Goal: Information Seeking & Learning: Find specific fact

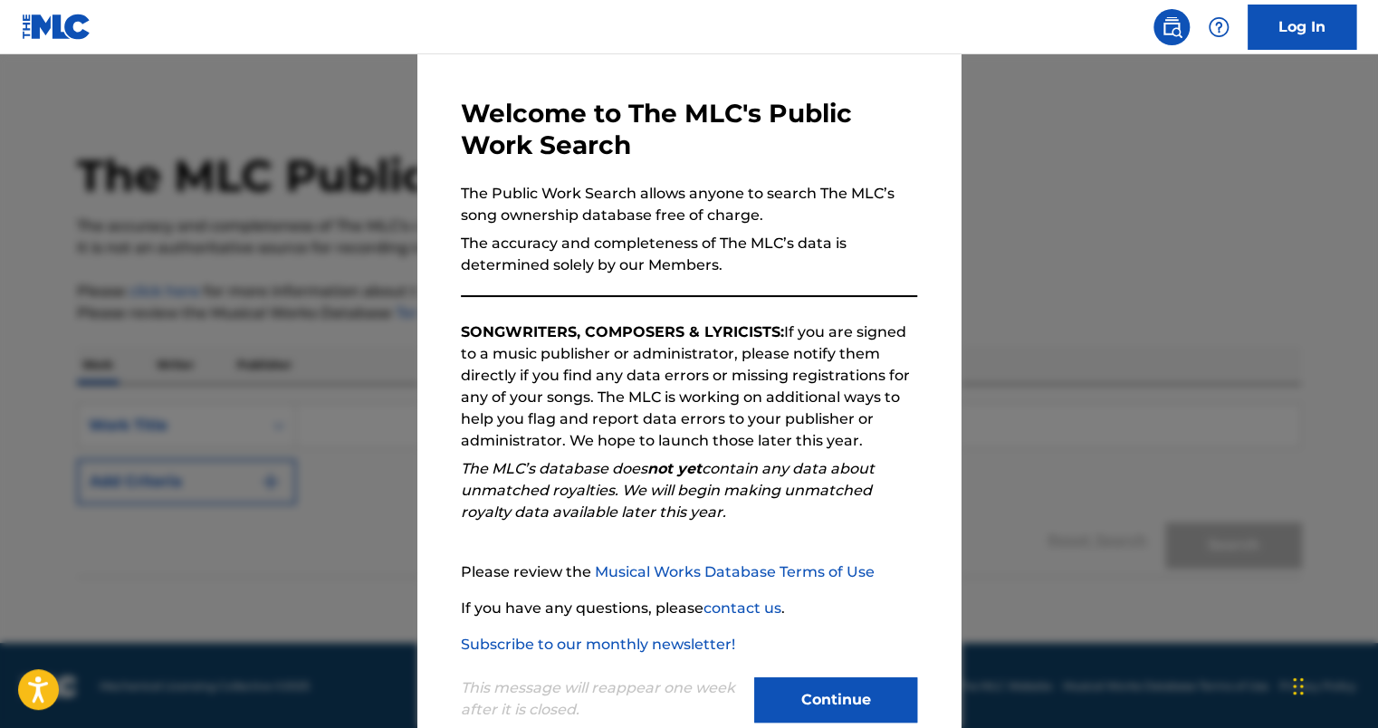
scroll to position [100, 0]
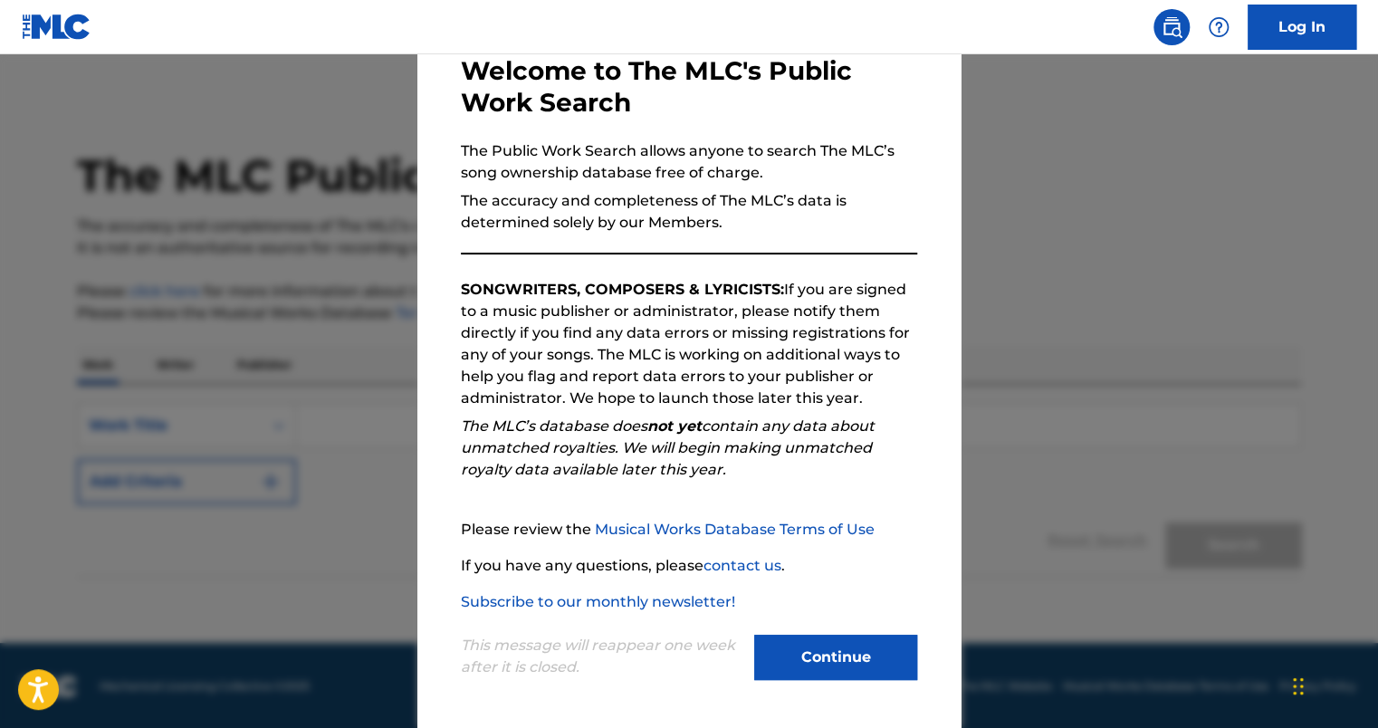
drag, startPoint x: 821, startPoint y: 656, endPoint x: 796, endPoint y: 656, distance: 25.3
click at [815, 656] on button "Continue" at bounding box center [835, 657] width 163 height 45
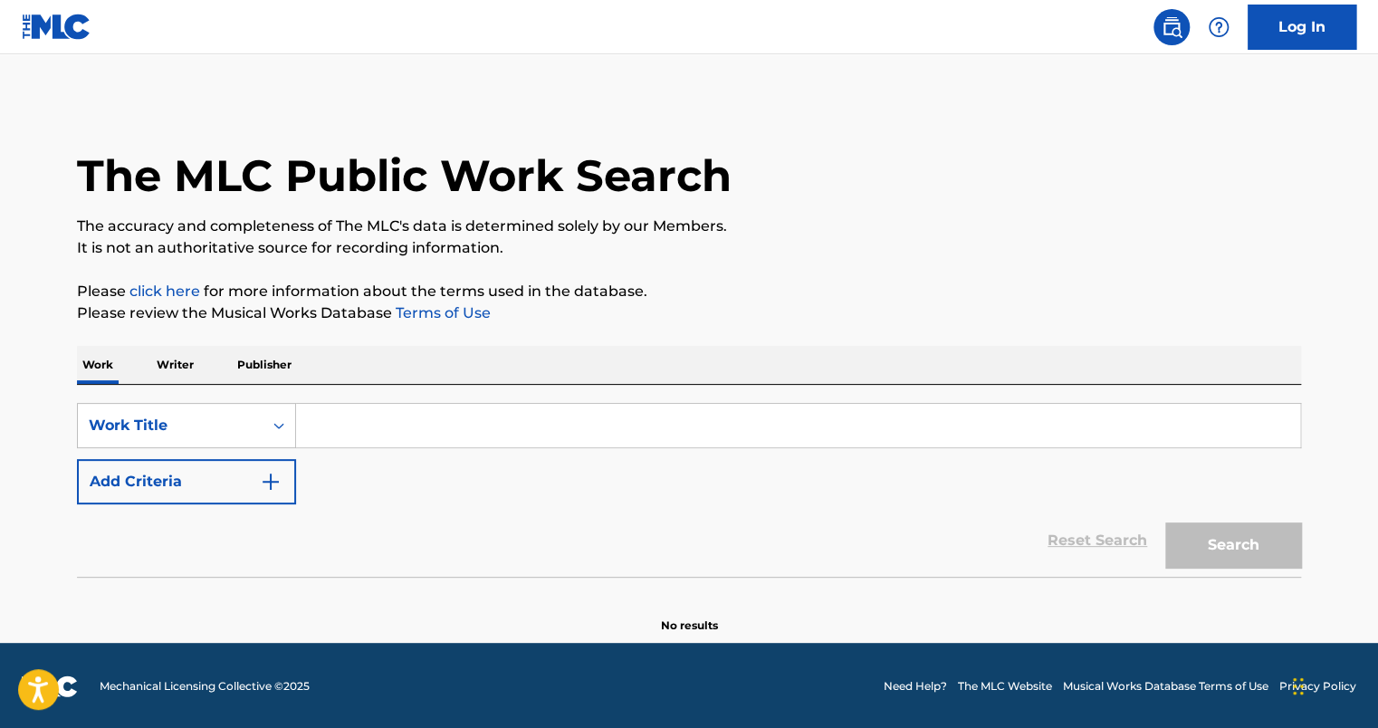
click at [378, 433] on input "Search Form" at bounding box center [798, 425] width 1004 height 43
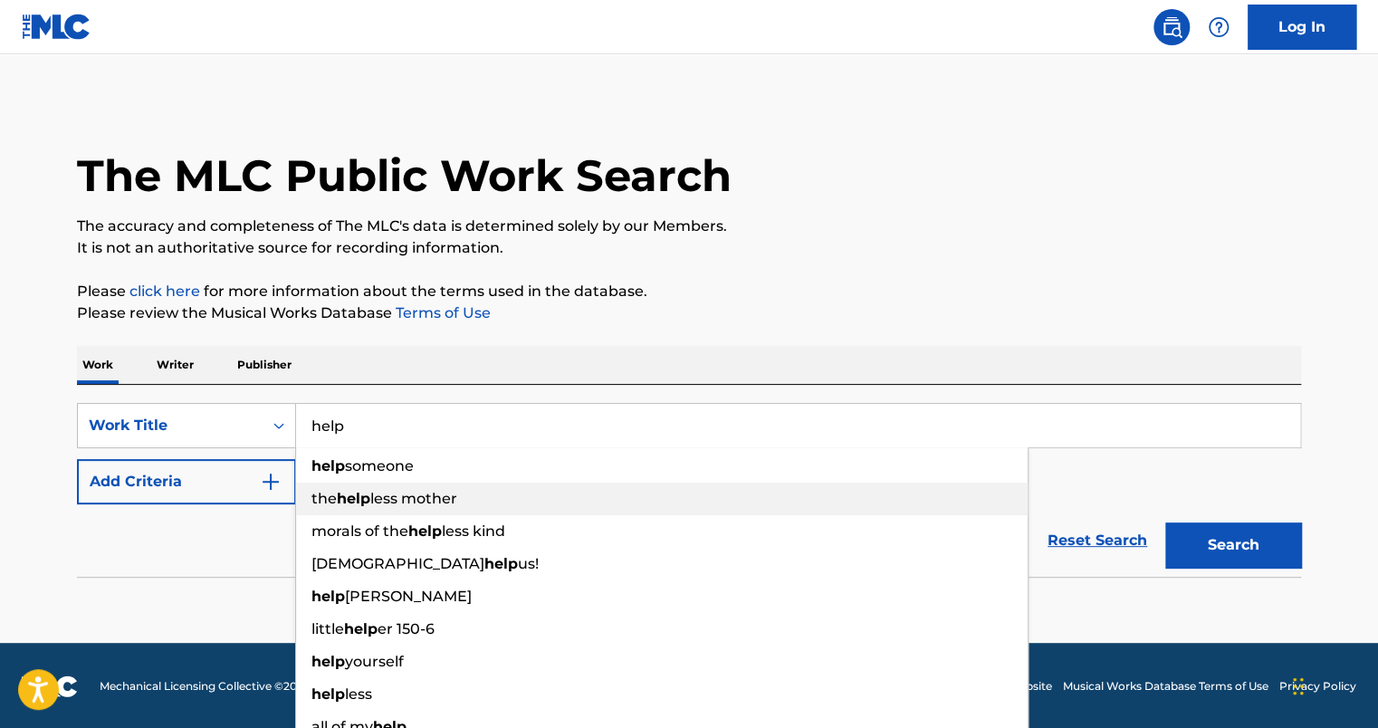
type input "help"
click at [219, 556] on div "Reset Search Search" at bounding box center [689, 540] width 1224 height 72
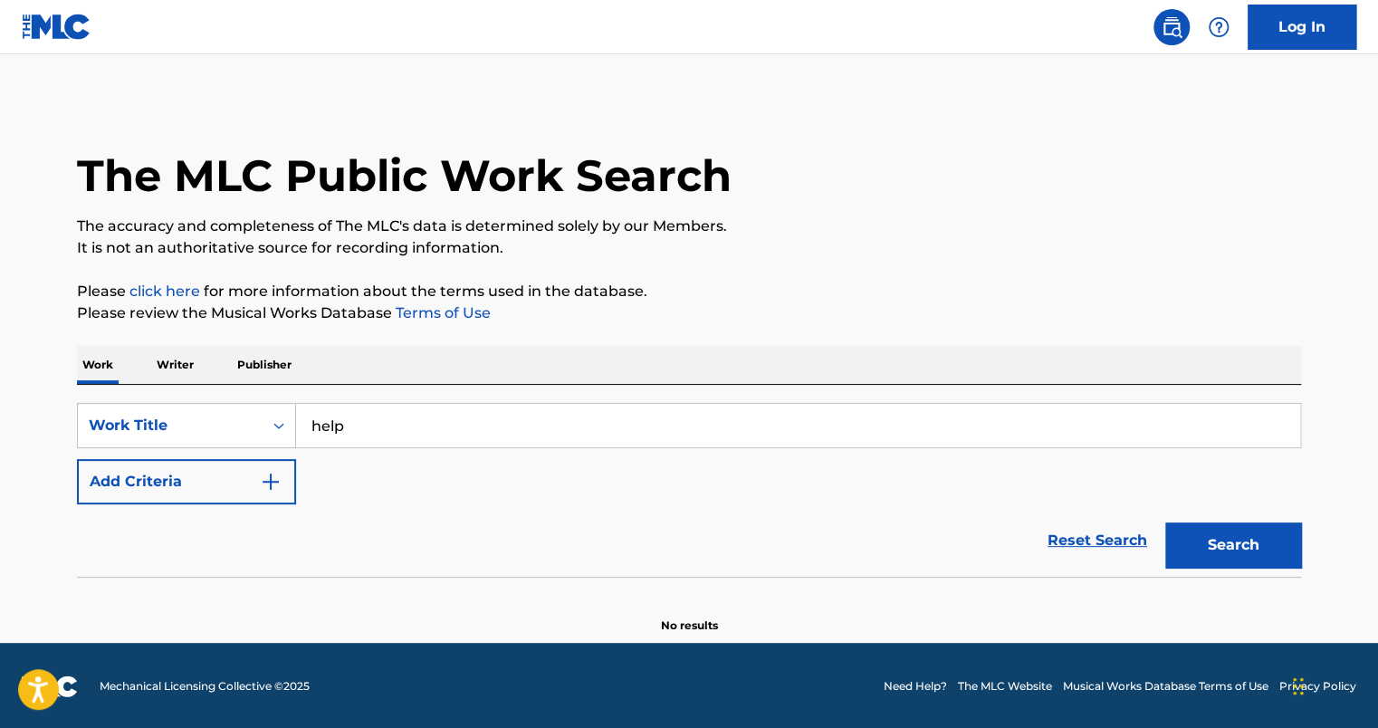
click at [136, 485] on button "Add Criteria" at bounding box center [186, 481] width 219 height 45
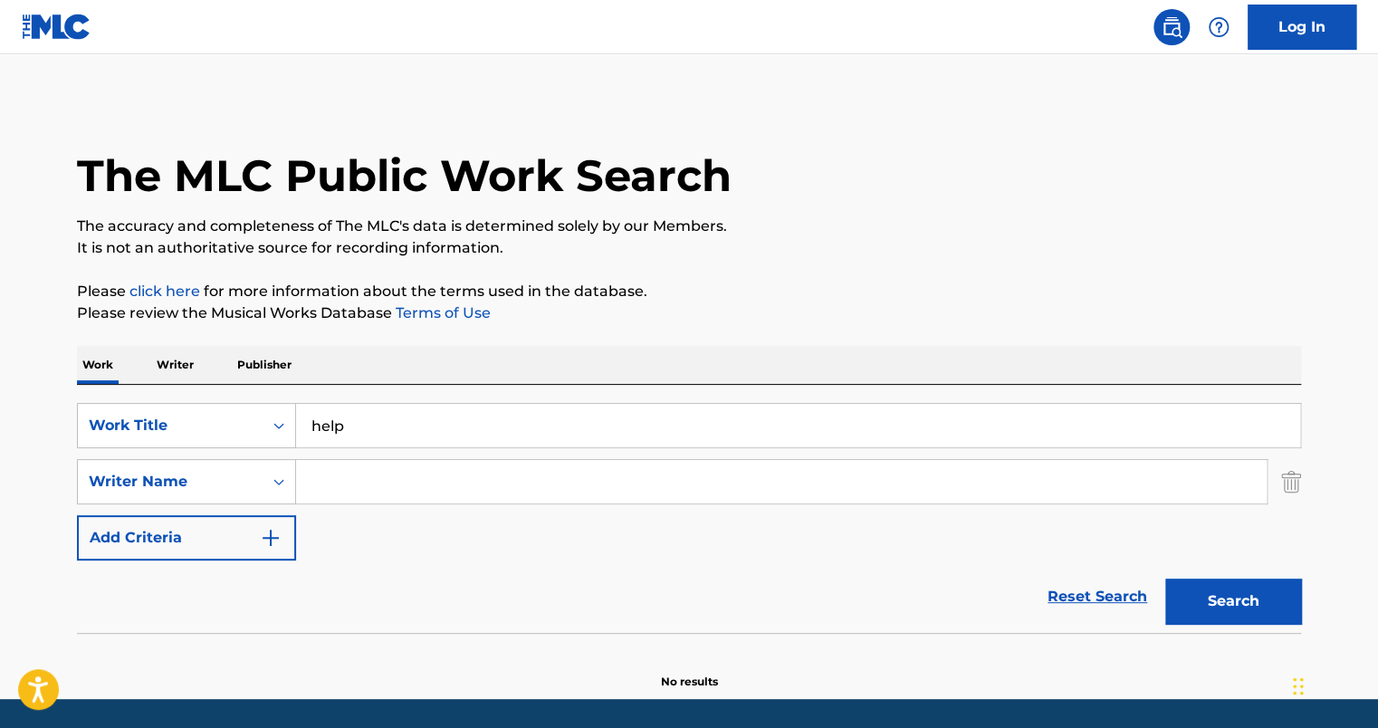
click at [359, 488] on input "Search Form" at bounding box center [781, 481] width 970 height 43
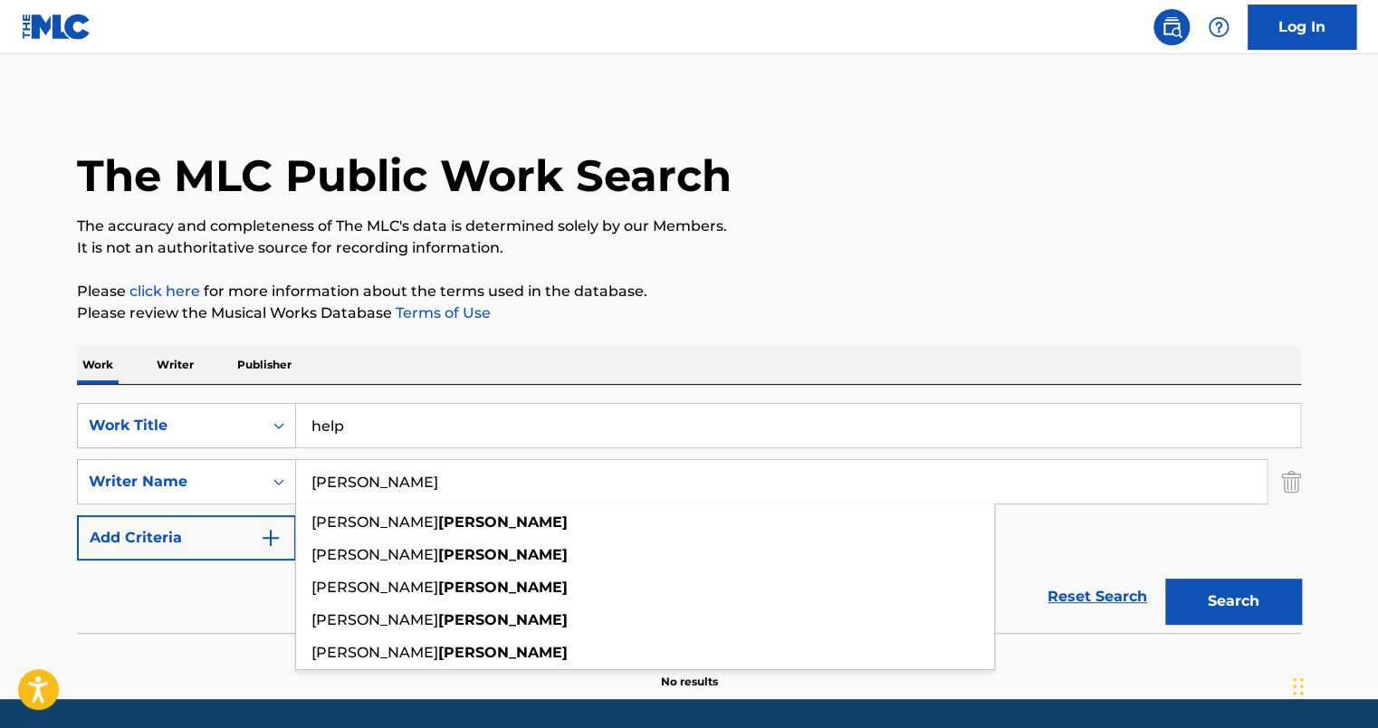
click at [1165, 578] on button "Search" at bounding box center [1233, 600] width 136 height 45
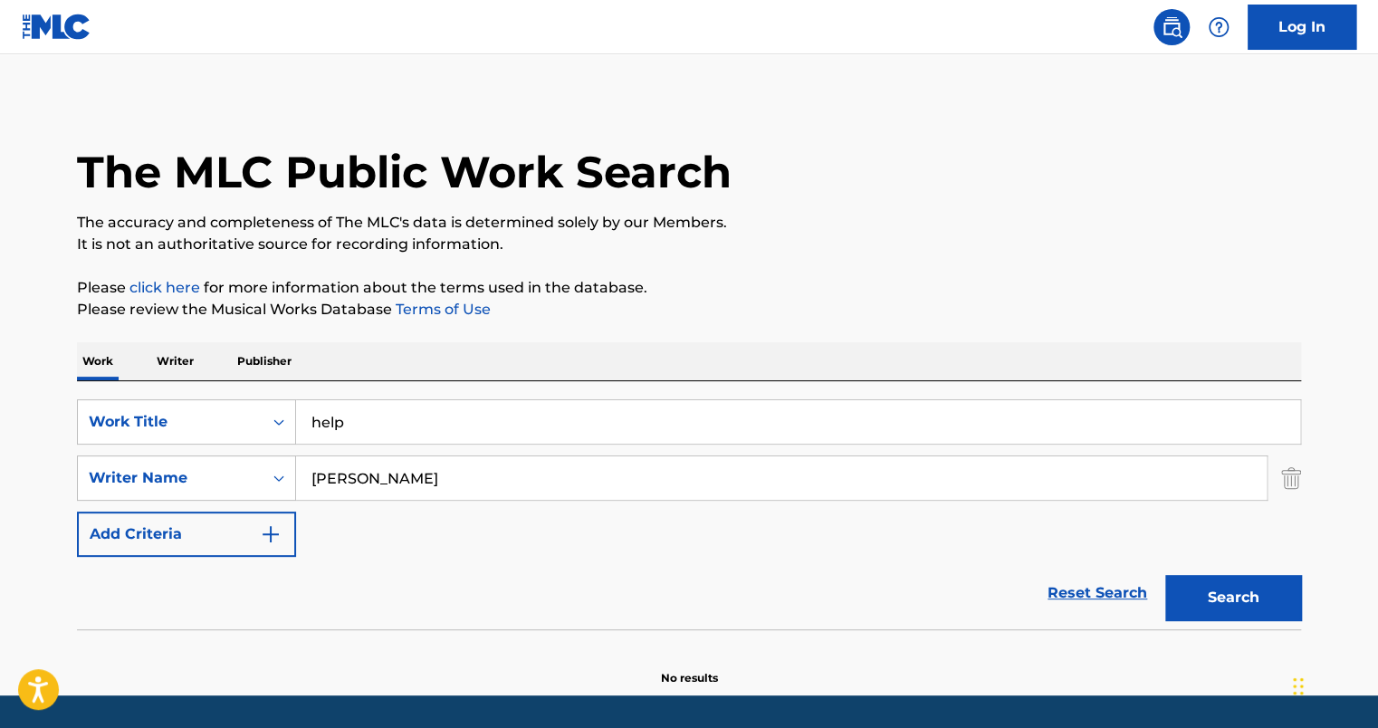
scroll to position [58, 0]
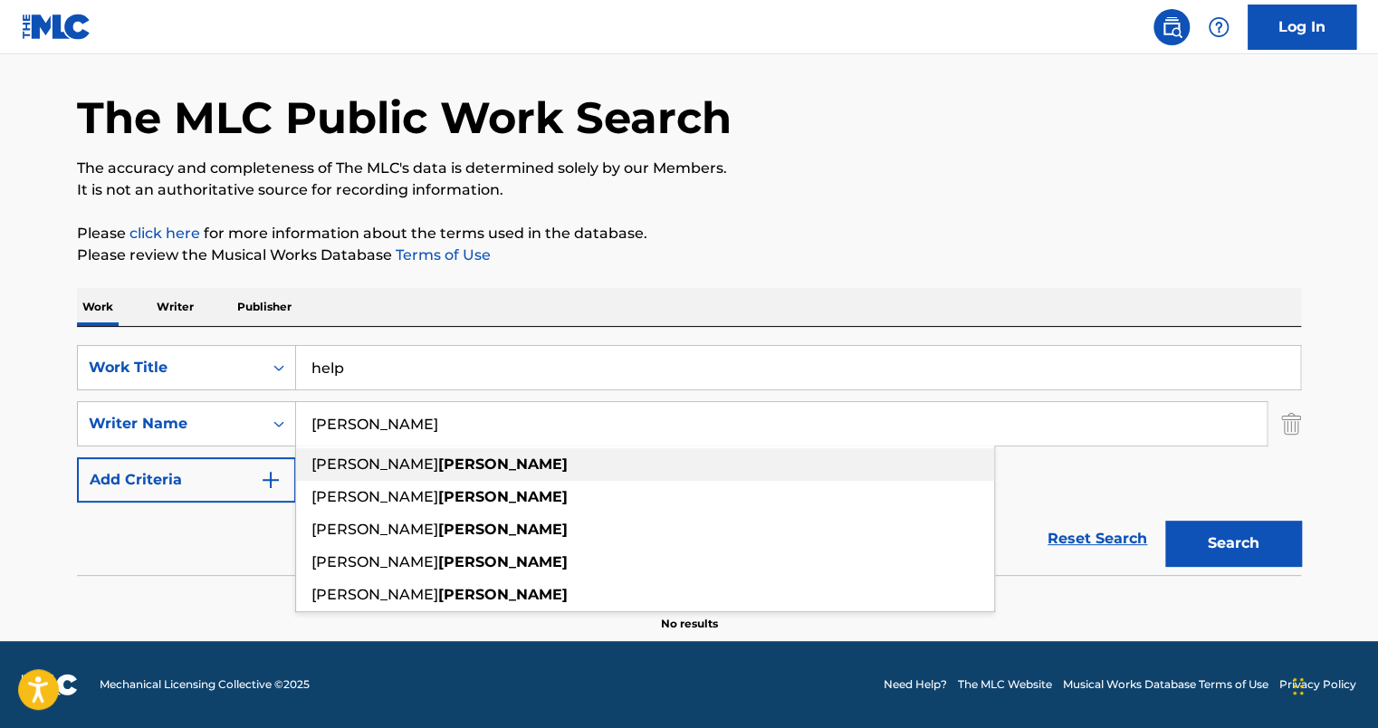
click at [438, 465] on strong "[PERSON_NAME]" at bounding box center [502, 463] width 129 height 17
type input "[PERSON_NAME]"
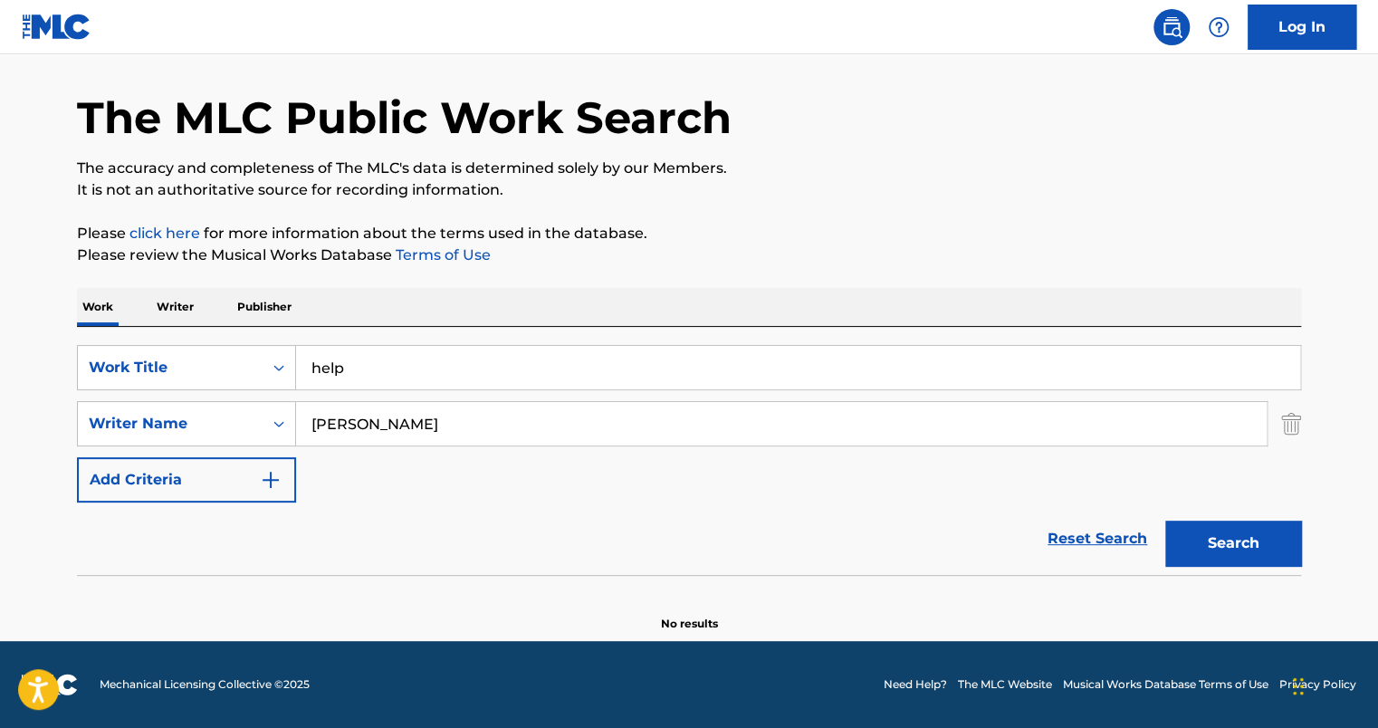
click at [1227, 540] on button "Search" at bounding box center [1233, 543] width 136 height 45
click at [362, 356] on input "help" at bounding box center [798, 367] width 1004 height 43
click at [1165, 521] on button "Search" at bounding box center [1233, 543] width 136 height 45
drag, startPoint x: 362, startPoint y: 358, endPoint x: 173, endPoint y: 357, distance: 189.2
click at [173, 357] on div "SearchWithCriteria019a9774-5d25-4f6f-8b46-577f372e47cc Work Title help!!!" at bounding box center [689, 367] width 1224 height 45
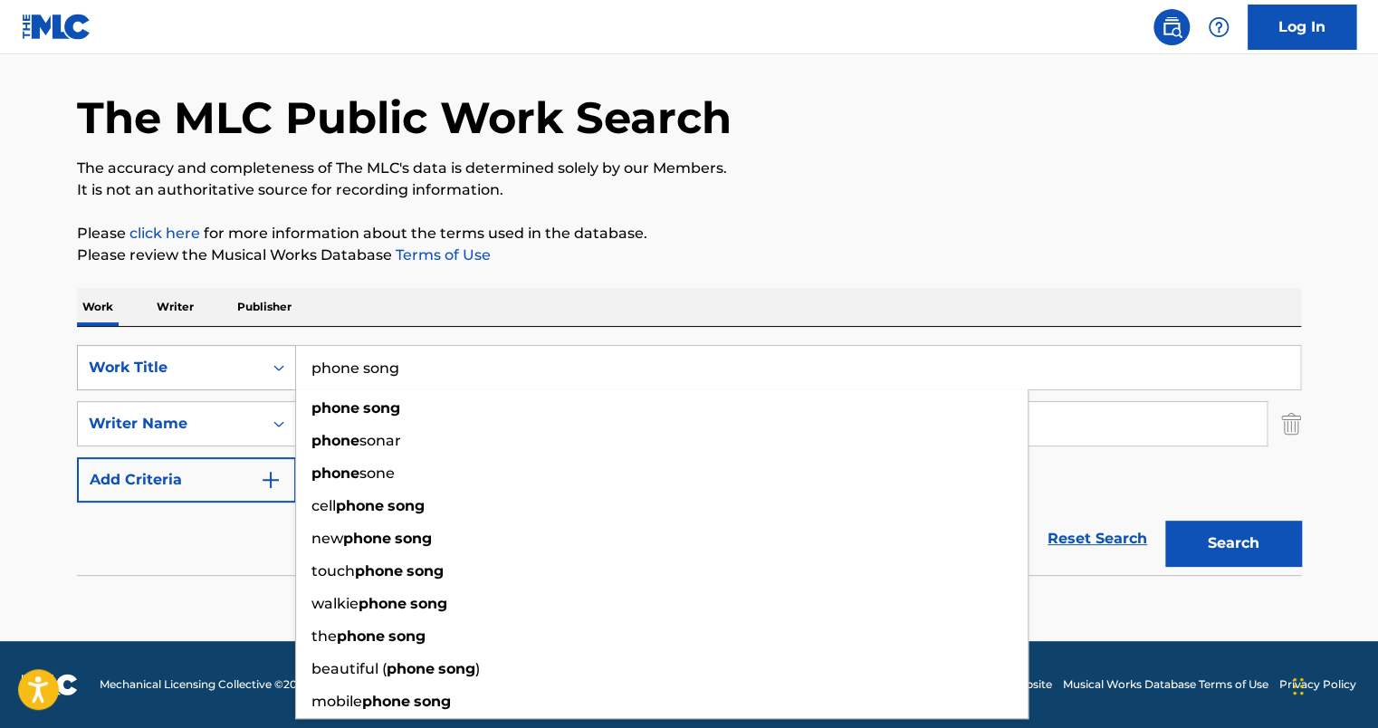
type input "phone song"
click at [1165, 521] on button "Search" at bounding box center [1233, 543] width 136 height 45
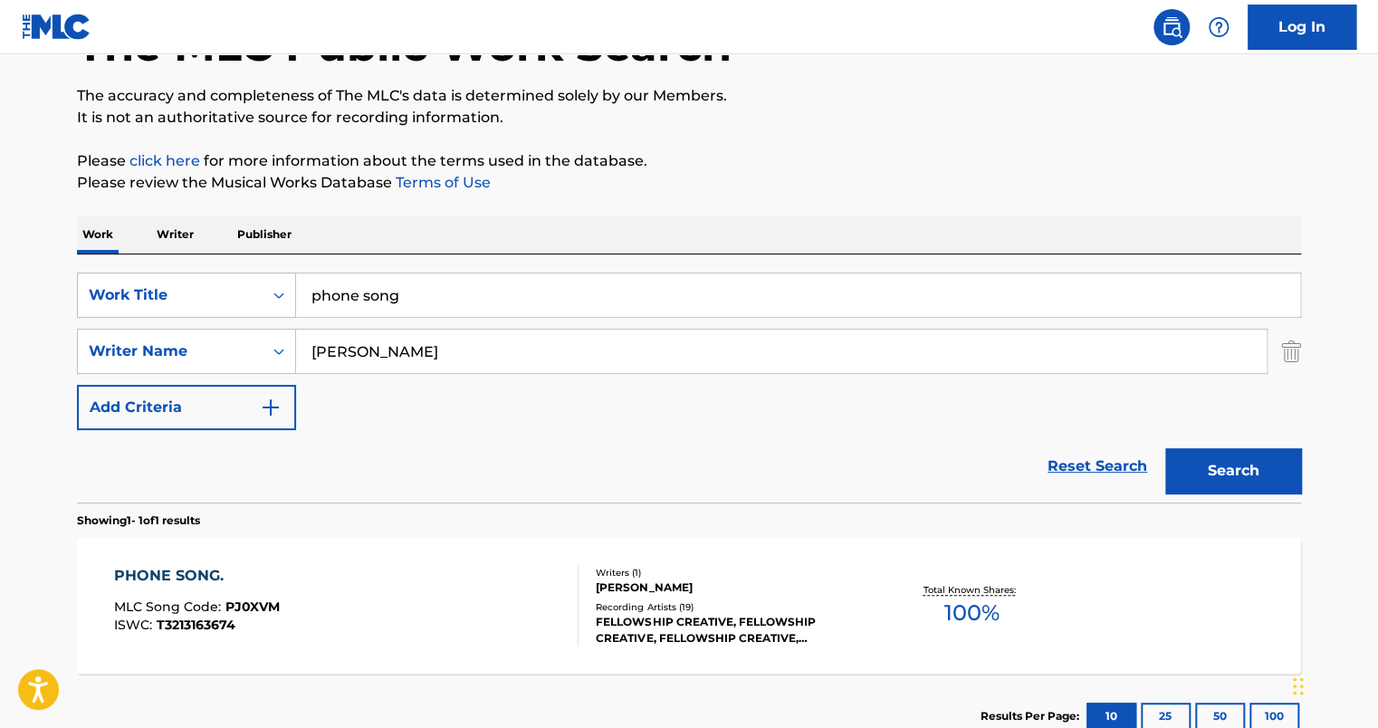
scroll to position [239, 0]
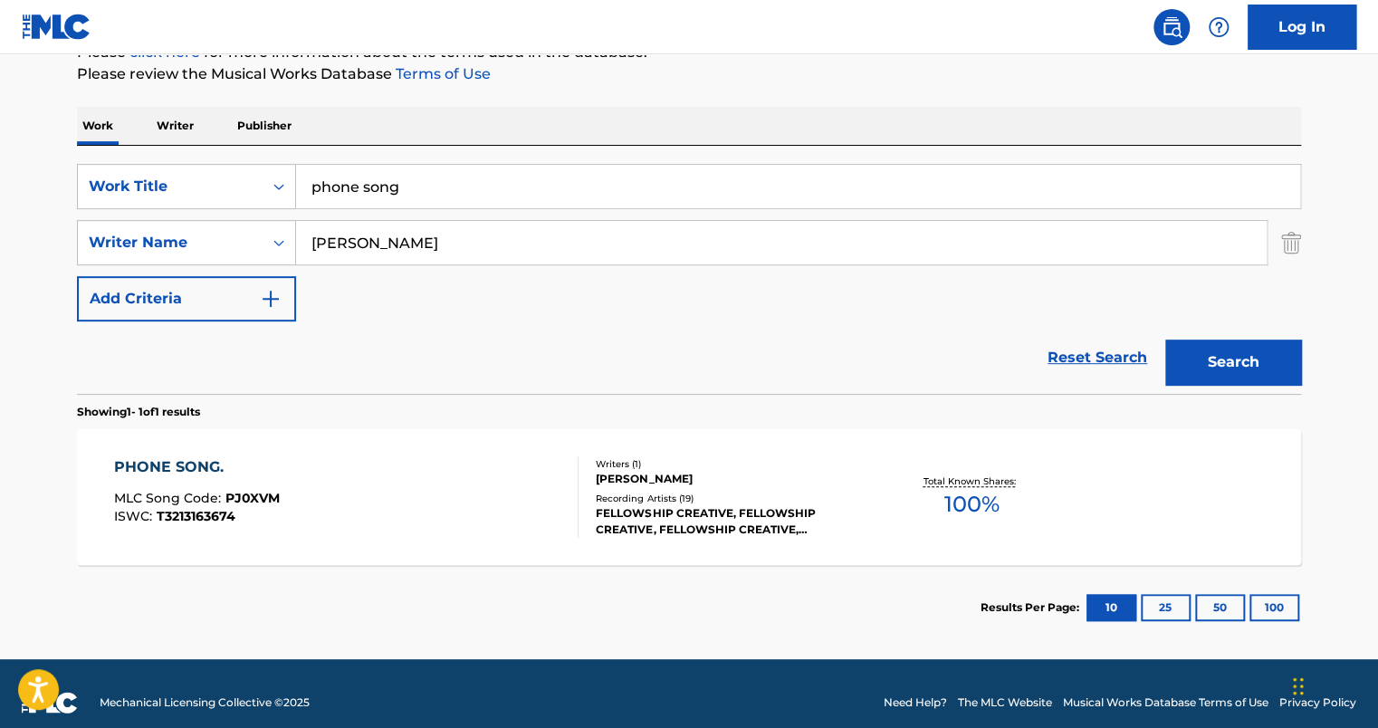
click at [344, 483] on div "PHONE SONG. MLC Song Code : PJ0XVM ISWC : T3213163674" at bounding box center [346, 496] width 465 height 81
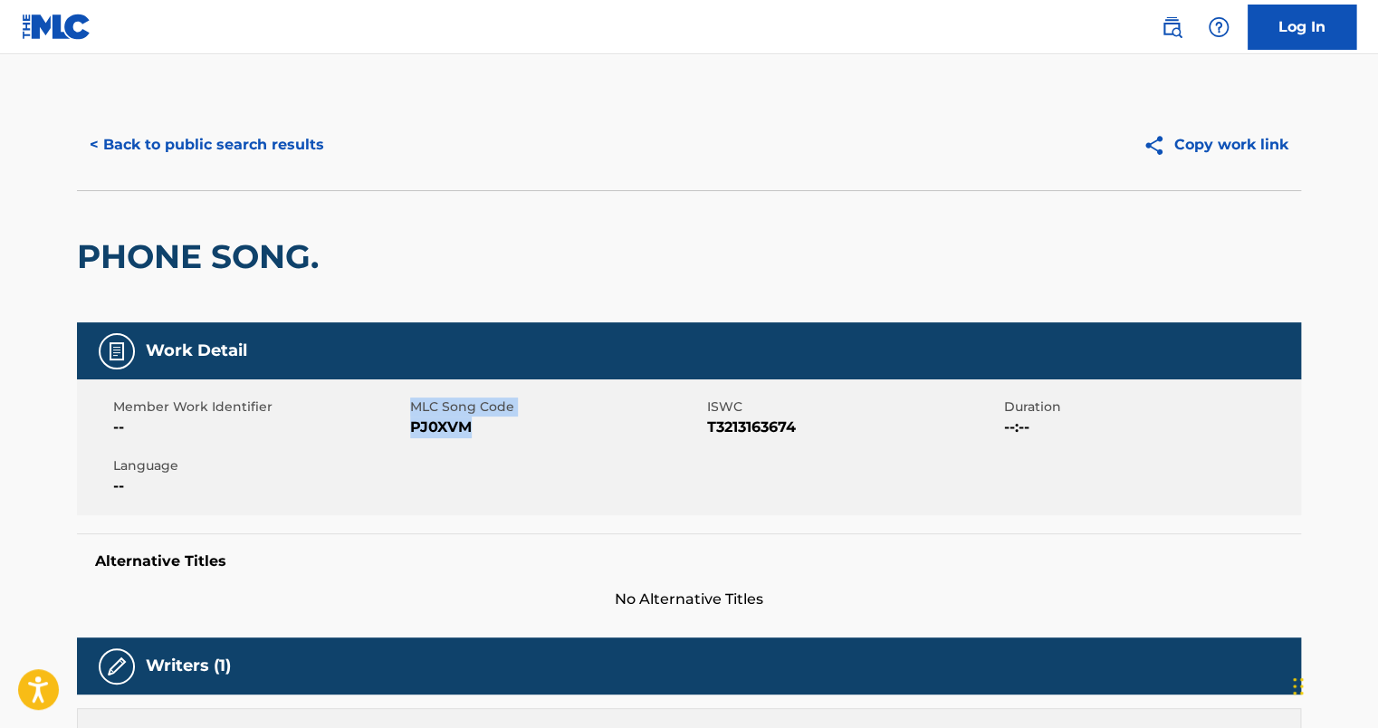
drag, startPoint x: 409, startPoint y: 428, endPoint x: 468, endPoint y: 428, distance: 58.8
click at [468, 428] on div "Member Work Identifier -- MLC Song Code PJ0XVM ISWC T3213163674 Duration --:-- …" at bounding box center [689, 447] width 1224 height 136
drag, startPoint x: 468, startPoint y: 428, endPoint x: 483, endPoint y: 428, distance: 14.5
click at [483, 428] on span "PJ0XVM" at bounding box center [556, 427] width 292 height 22
click at [496, 455] on div "Member Work Identifier -- MLC Song Code PJ0XVM ISWC T3213163674 Duration --:-- …" at bounding box center [689, 447] width 1224 height 136
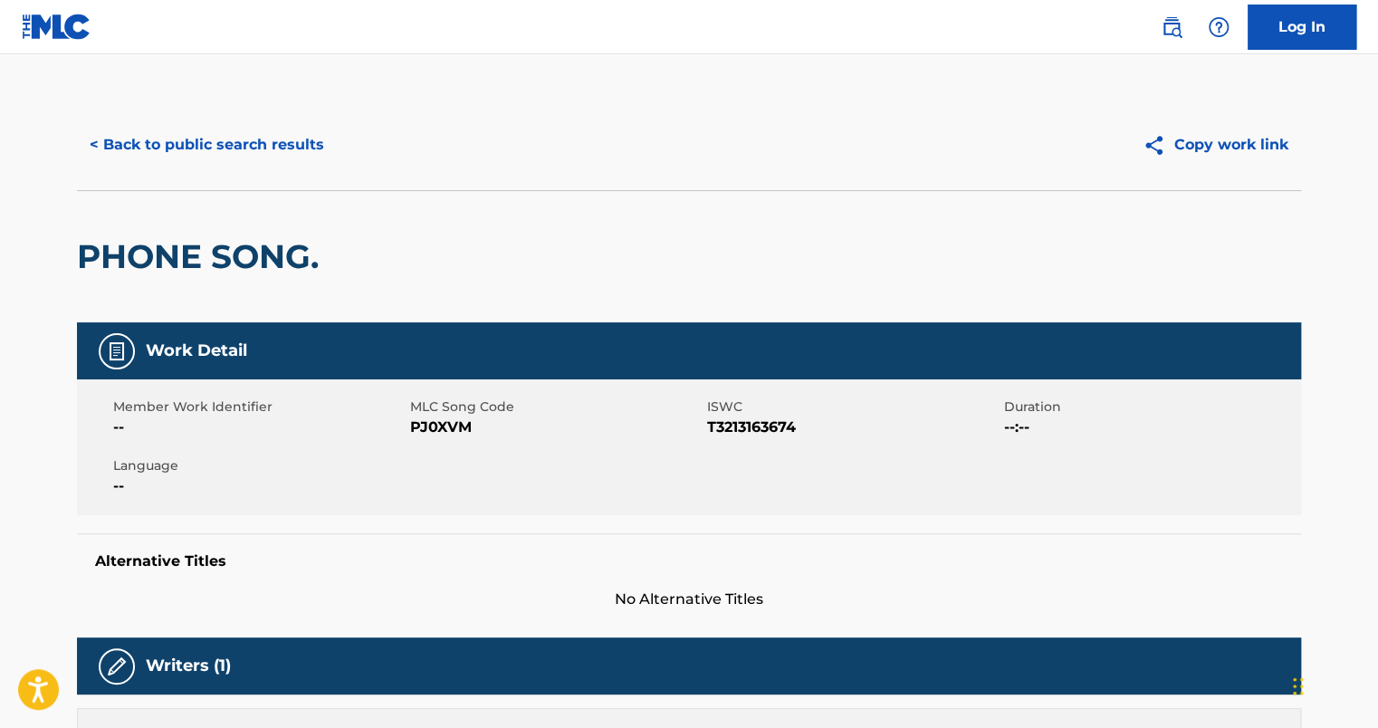
click at [483, 432] on span "PJ0XVM" at bounding box center [556, 427] width 292 height 22
drag, startPoint x: 484, startPoint y: 431, endPoint x: 442, endPoint y: 426, distance: 42.8
click at [442, 426] on span "PJ0XVM" at bounding box center [556, 427] width 292 height 22
copy span "PJ0XVM"
click at [159, 141] on button "< Back to public search results" at bounding box center [207, 144] width 260 height 45
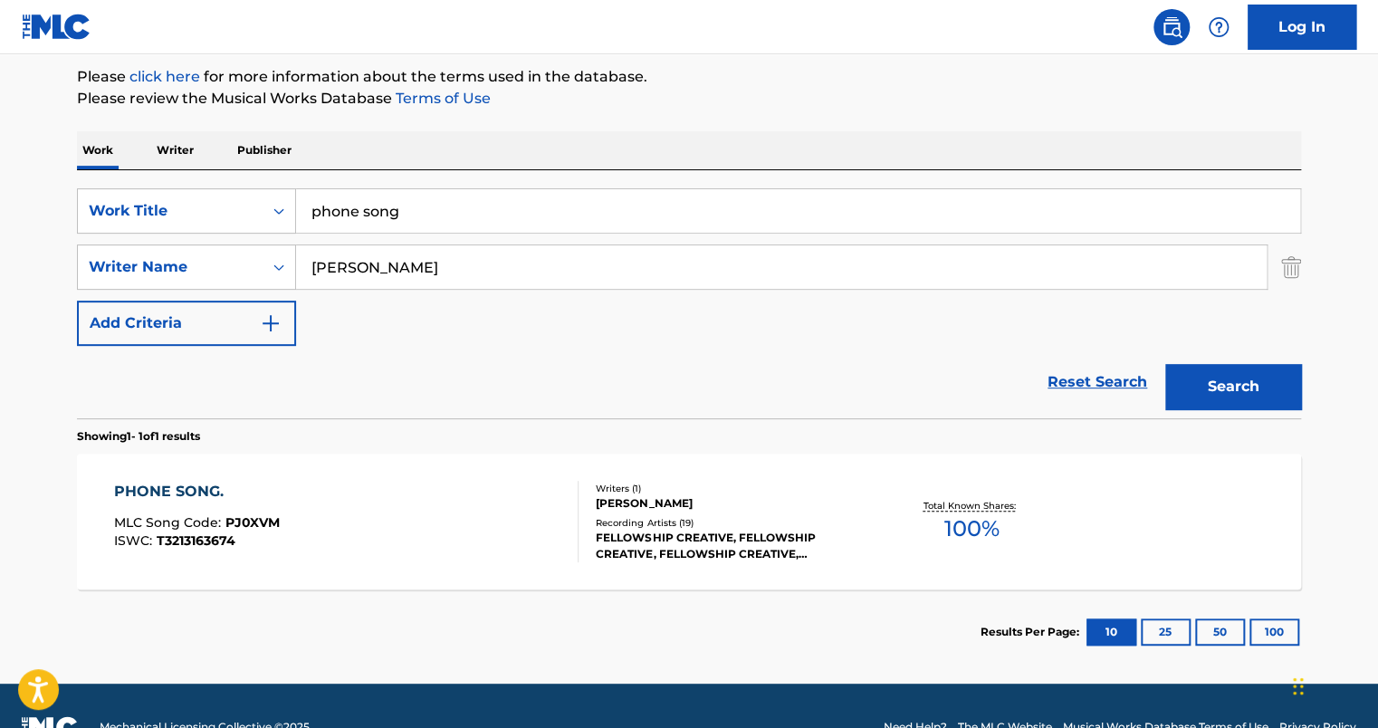
scroll to position [244, 0]
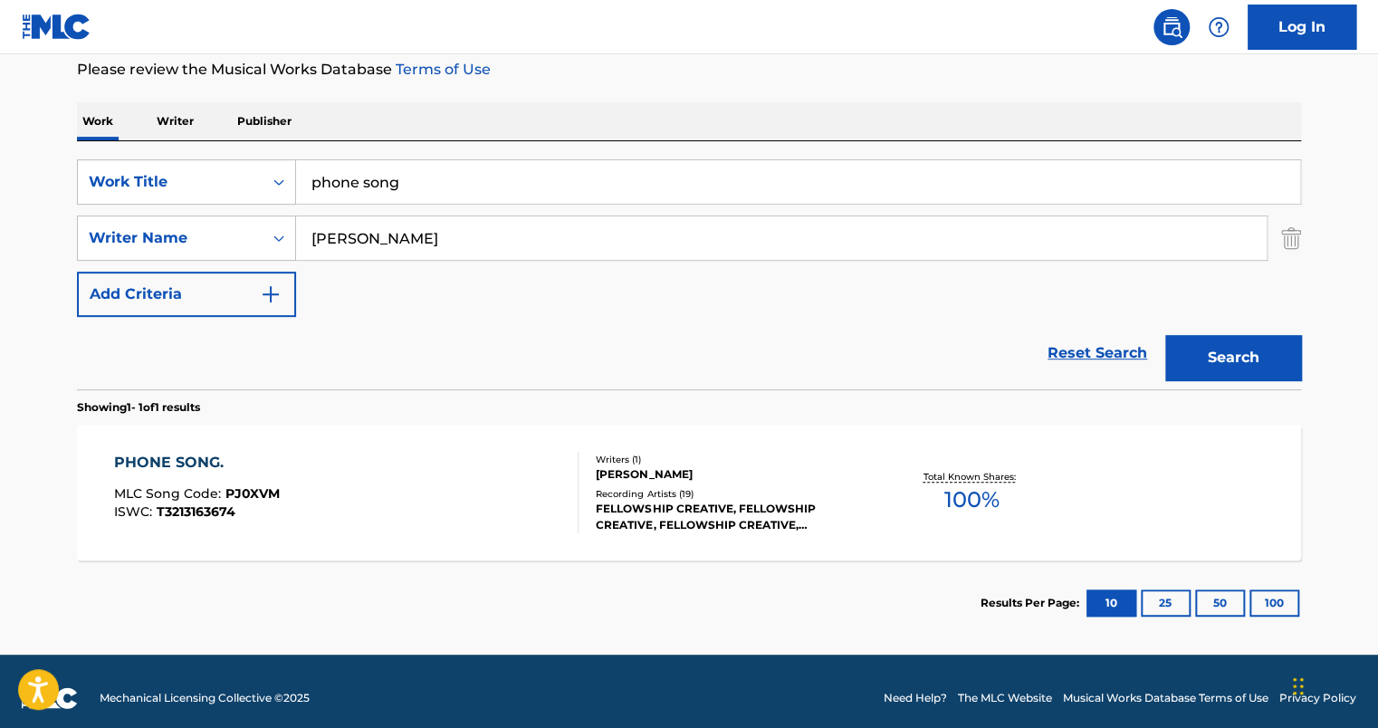
click at [417, 460] on div "PHONE SONG. MLC Song Code : PJ0XVM ISWC : T3213163674" at bounding box center [346, 492] width 465 height 81
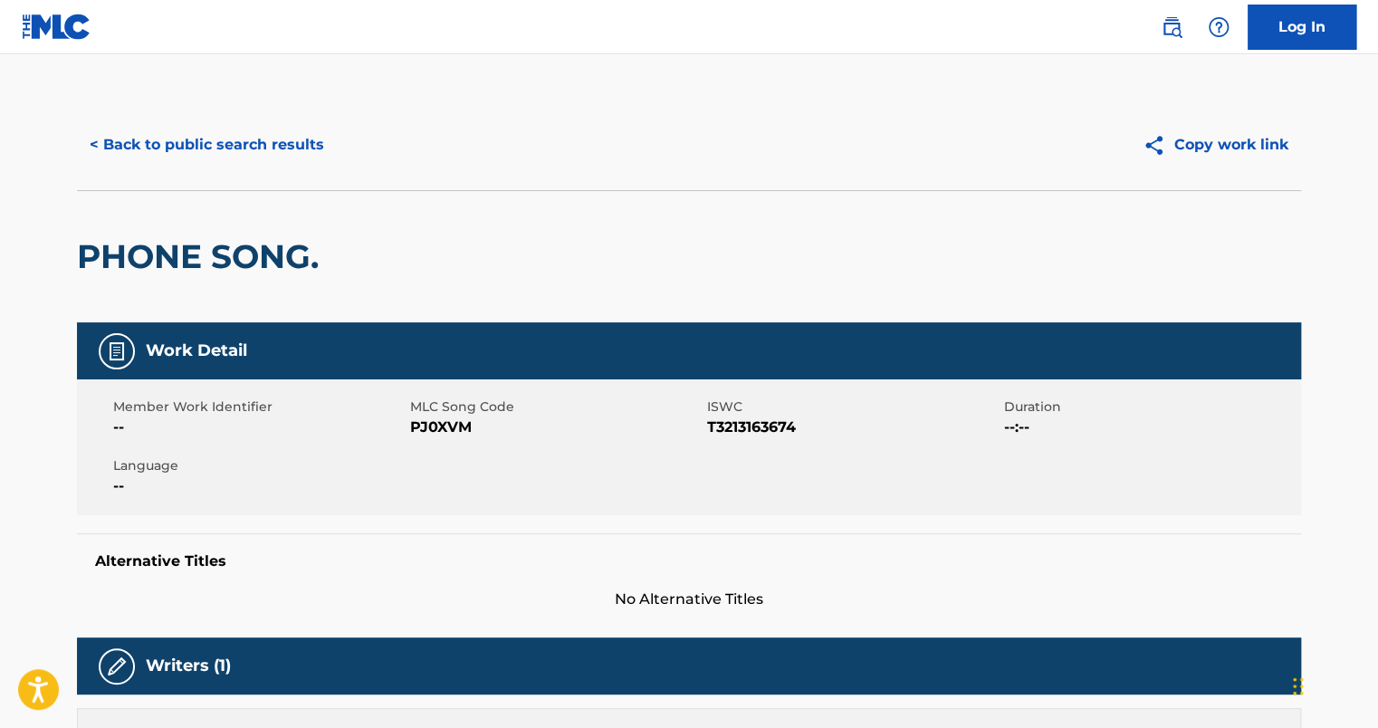
click at [251, 151] on button "< Back to public search results" at bounding box center [207, 144] width 260 height 45
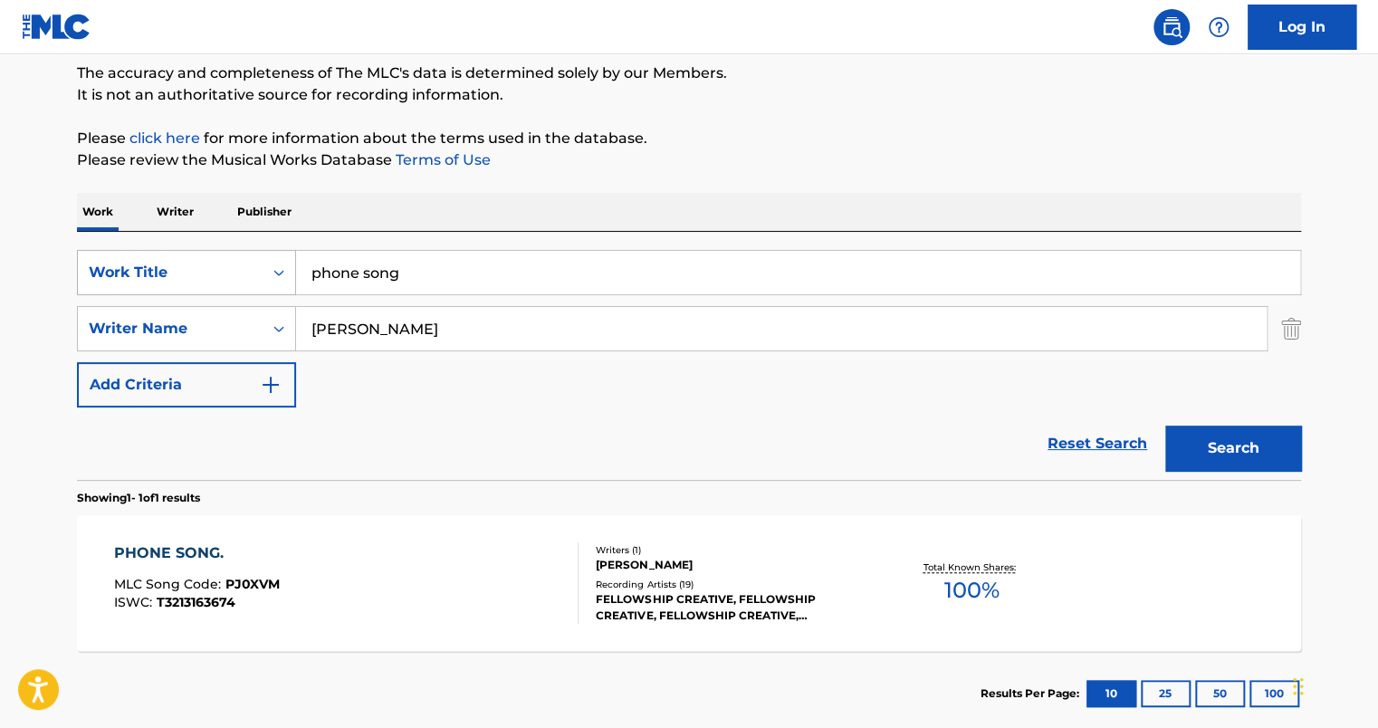
drag, startPoint x: 449, startPoint y: 281, endPoint x: 118, endPoint y: 253, distance: 332.4
click at [125, 253] on div "SearchWithCriteria019a9774-5d25-4f6f-8b46-577f372e47cc Work Title phone song" at bounding box center [689, 272] width 1224 height 45
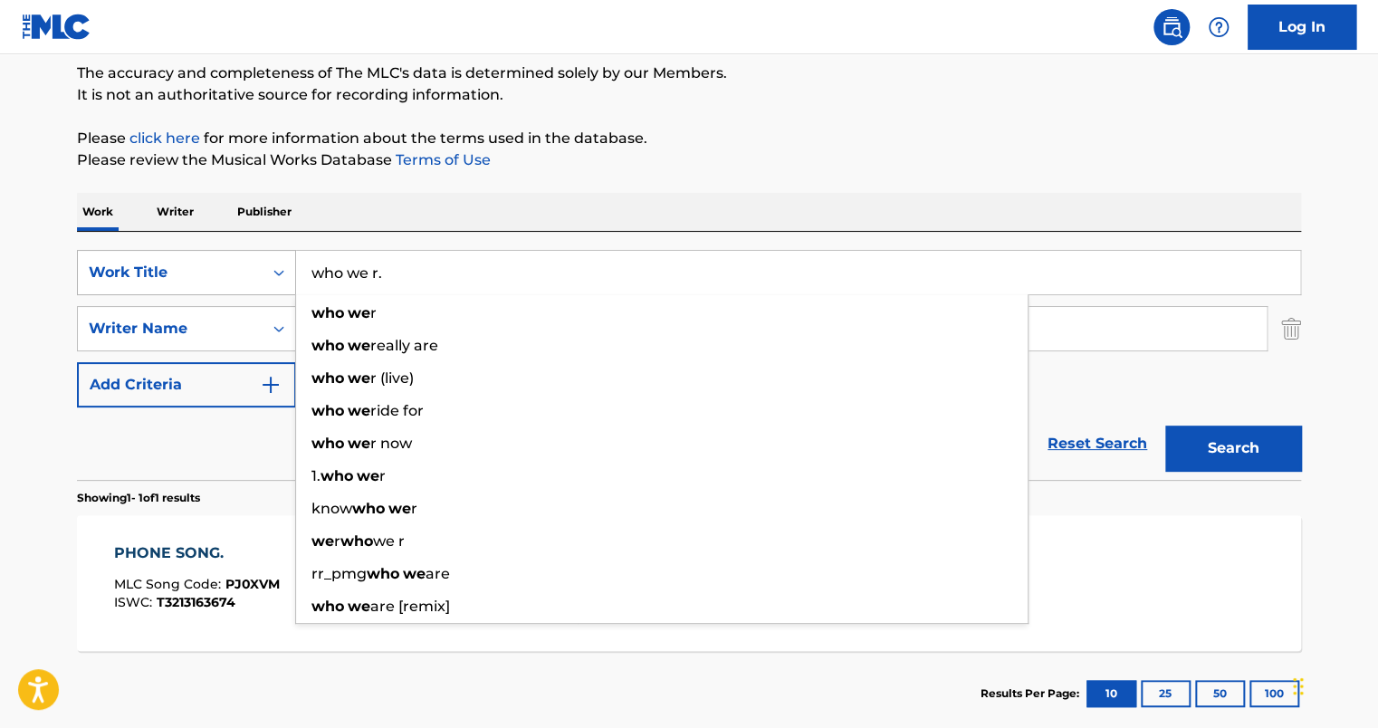
type input "who we r."
click at [1165, 425] on button "Search" at bounding box center [1233, 447] width 136 height 45
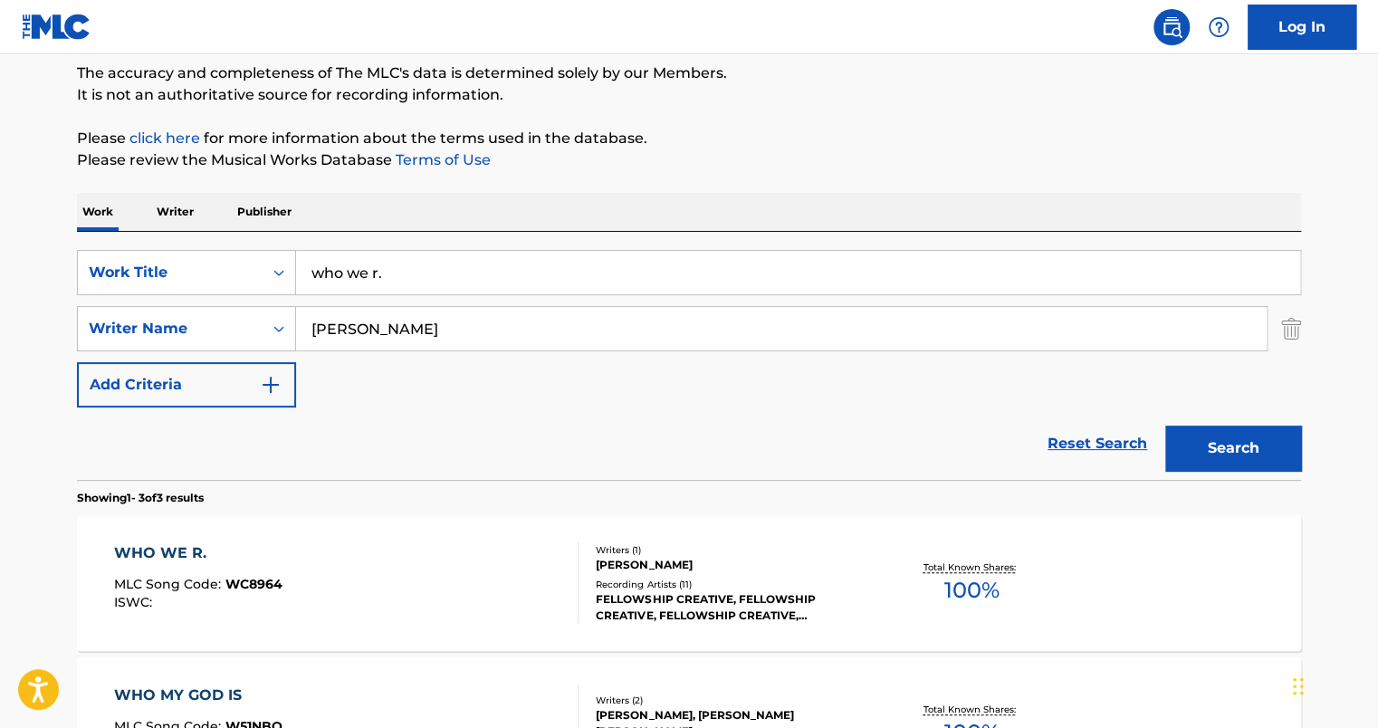
scroll to position [244, 0]
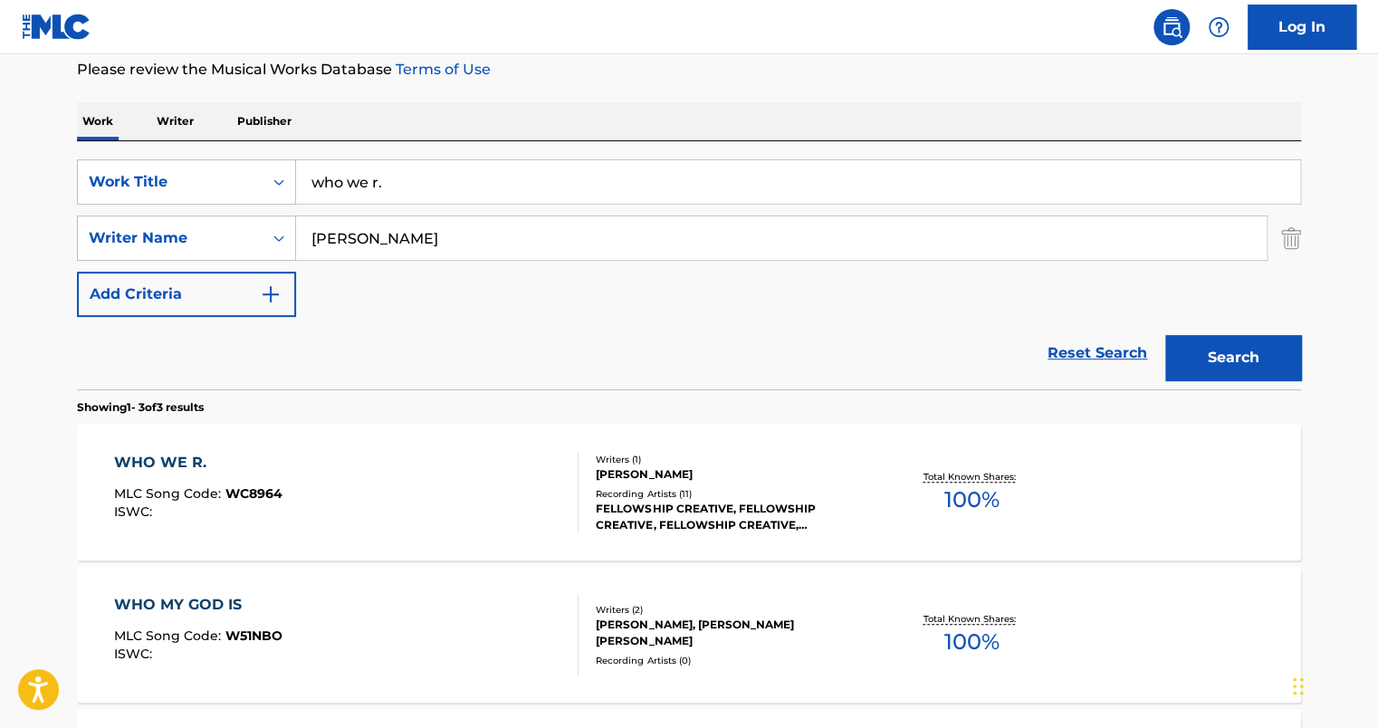
click at [377, 484] on div "WHO WE R. MLC Song Code : WC8964 ISWC :" at bounding box center [346, 492] width 465 height 81
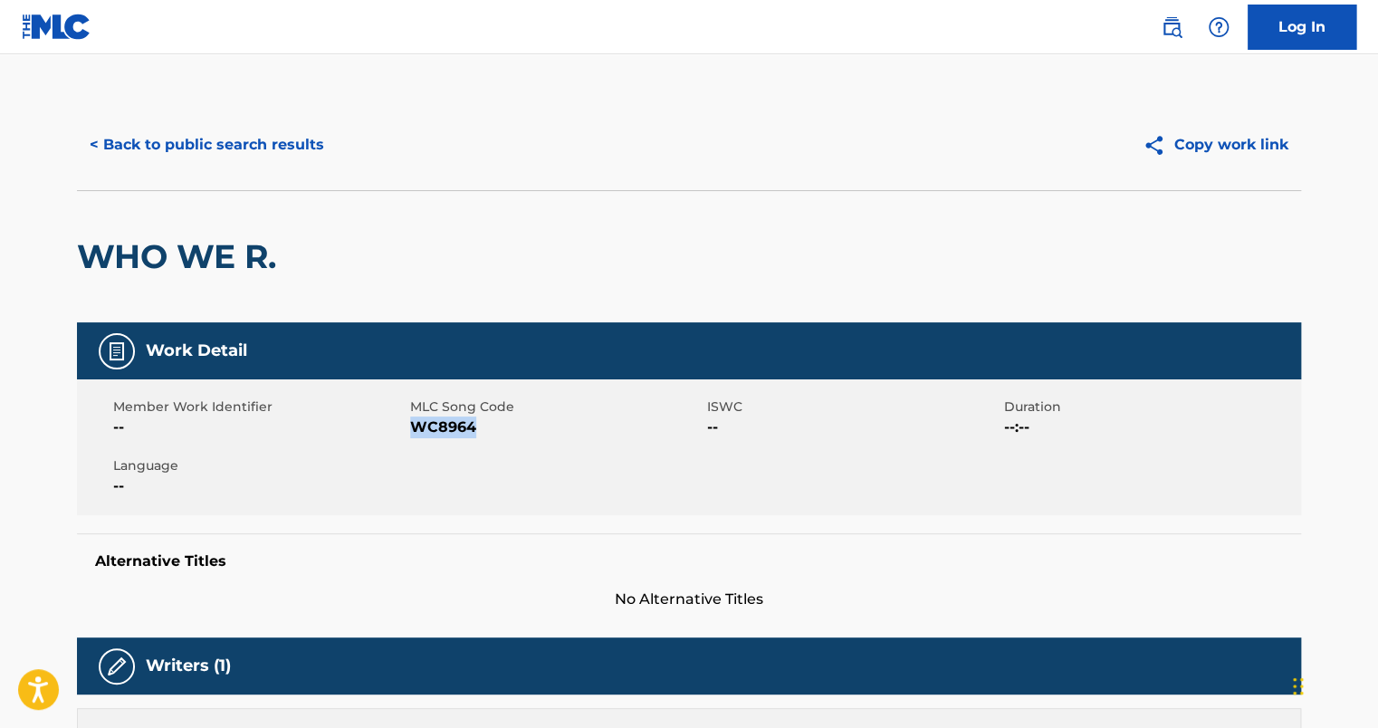
drag, startPoint x: 415, startPoint y: 431, endPoint x: 481, endPoint y: 435, distance: 66.2
click at [481, 435] on span "WC8964" at bounding box center [556, 427] width 292 height 22
copy span "WC8964"
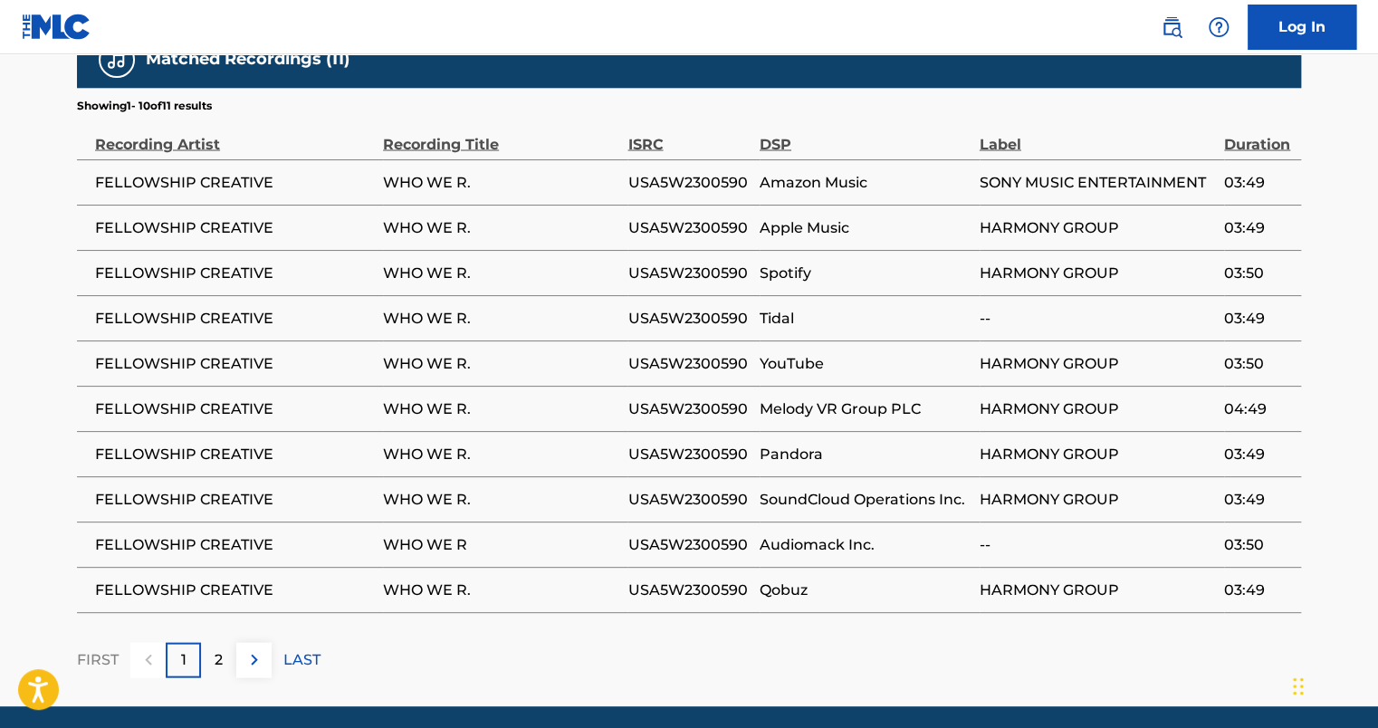
scroll to position [1647, 0]
